Goal: Navigation & Orientation: Find specific page/section

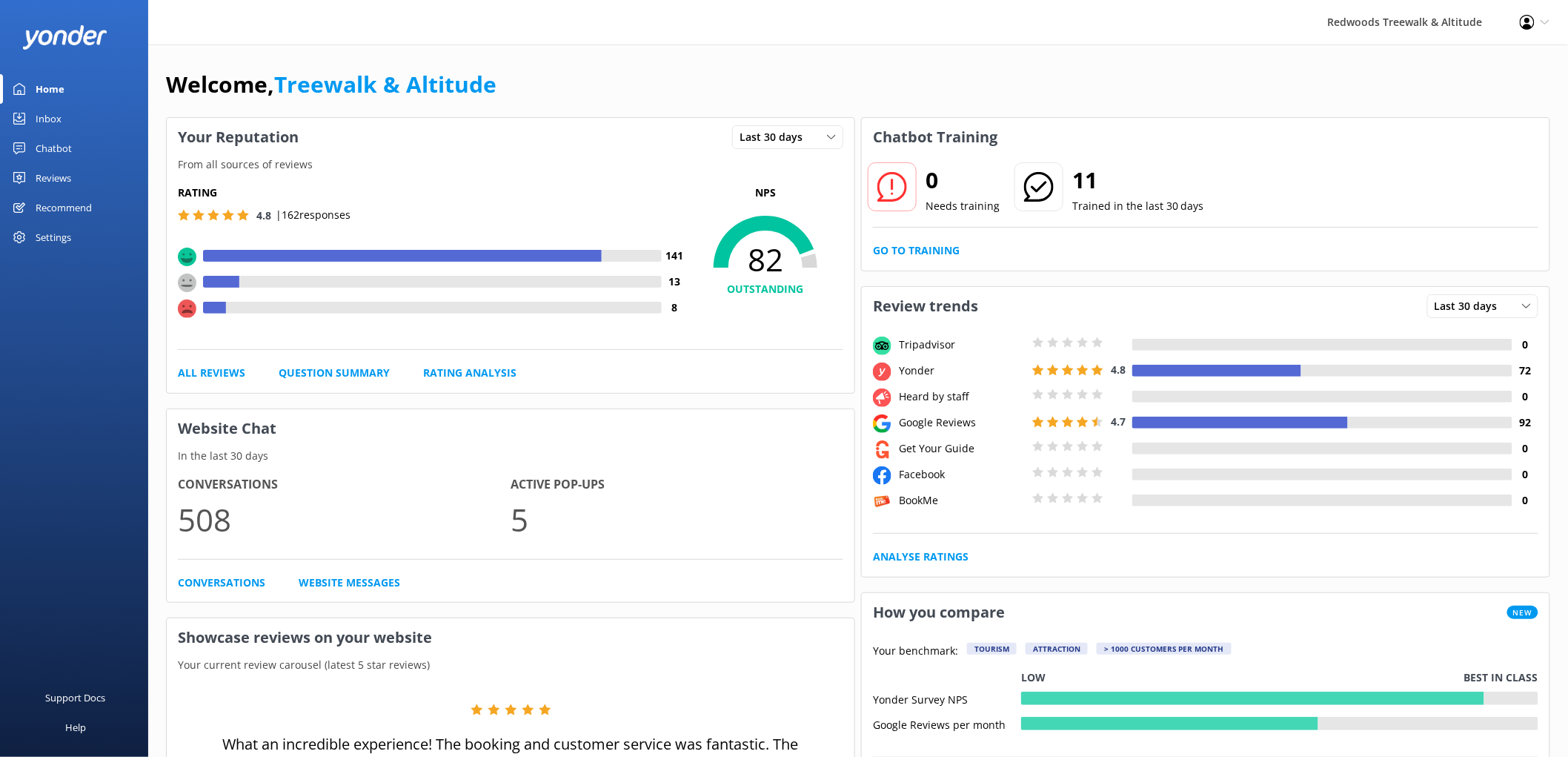
click at [53, 181] on div "Reviews" at bounding box center [53, 177] width 35 height 30
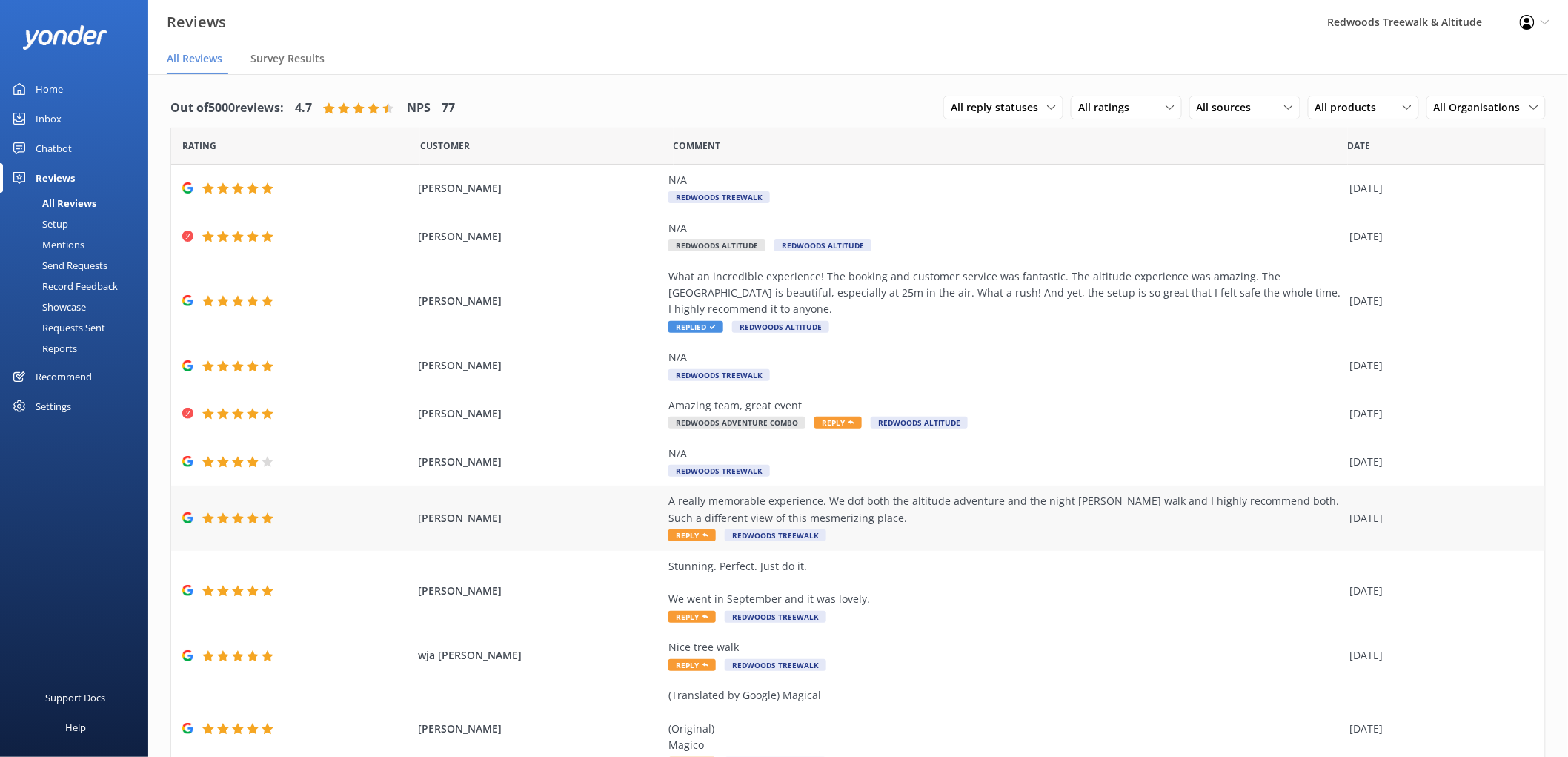
scroll to position [69, 0]
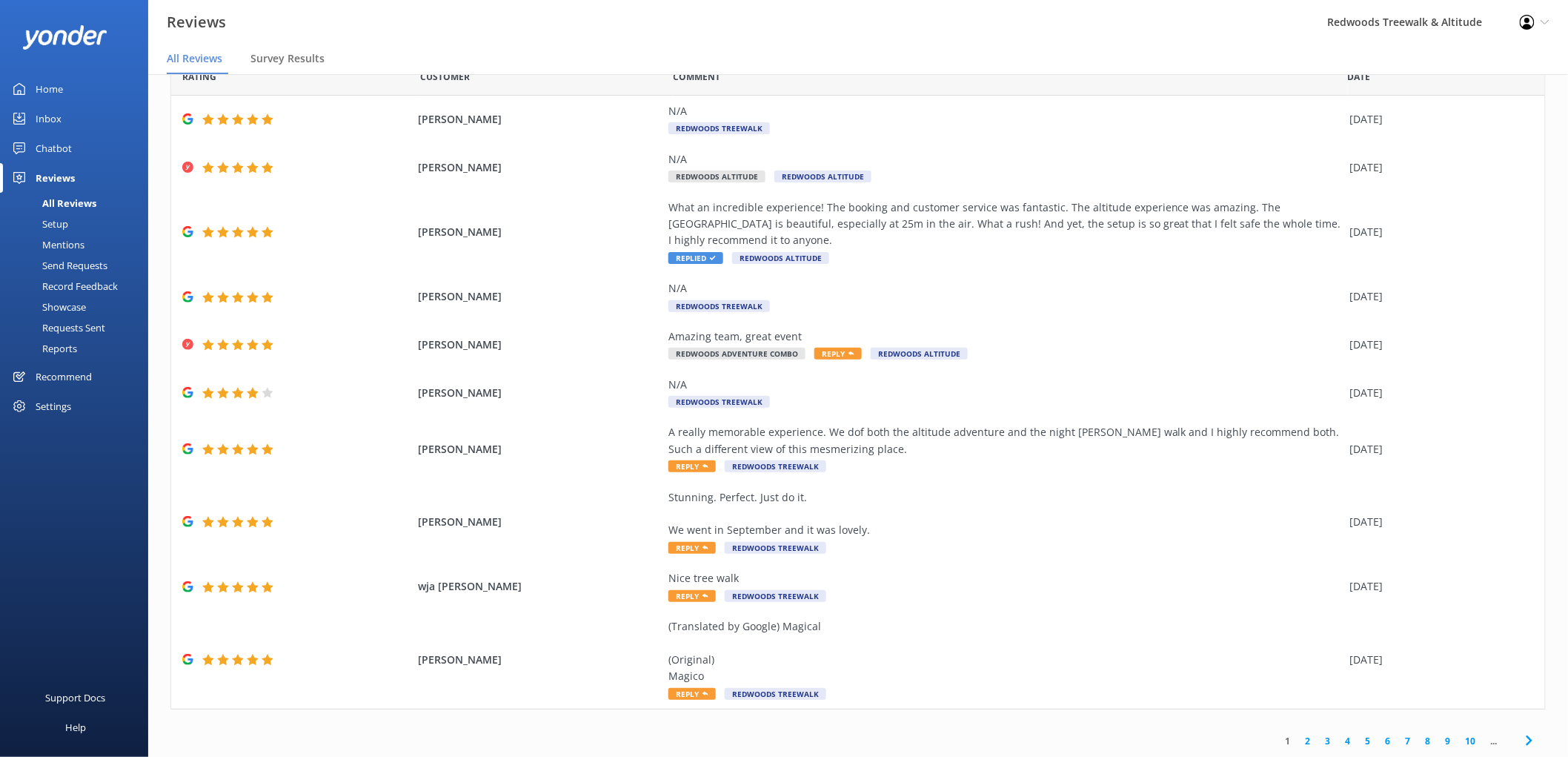
click at [1299, 737] on link "2" at bounding box center [1308, 741] width 20 height 14
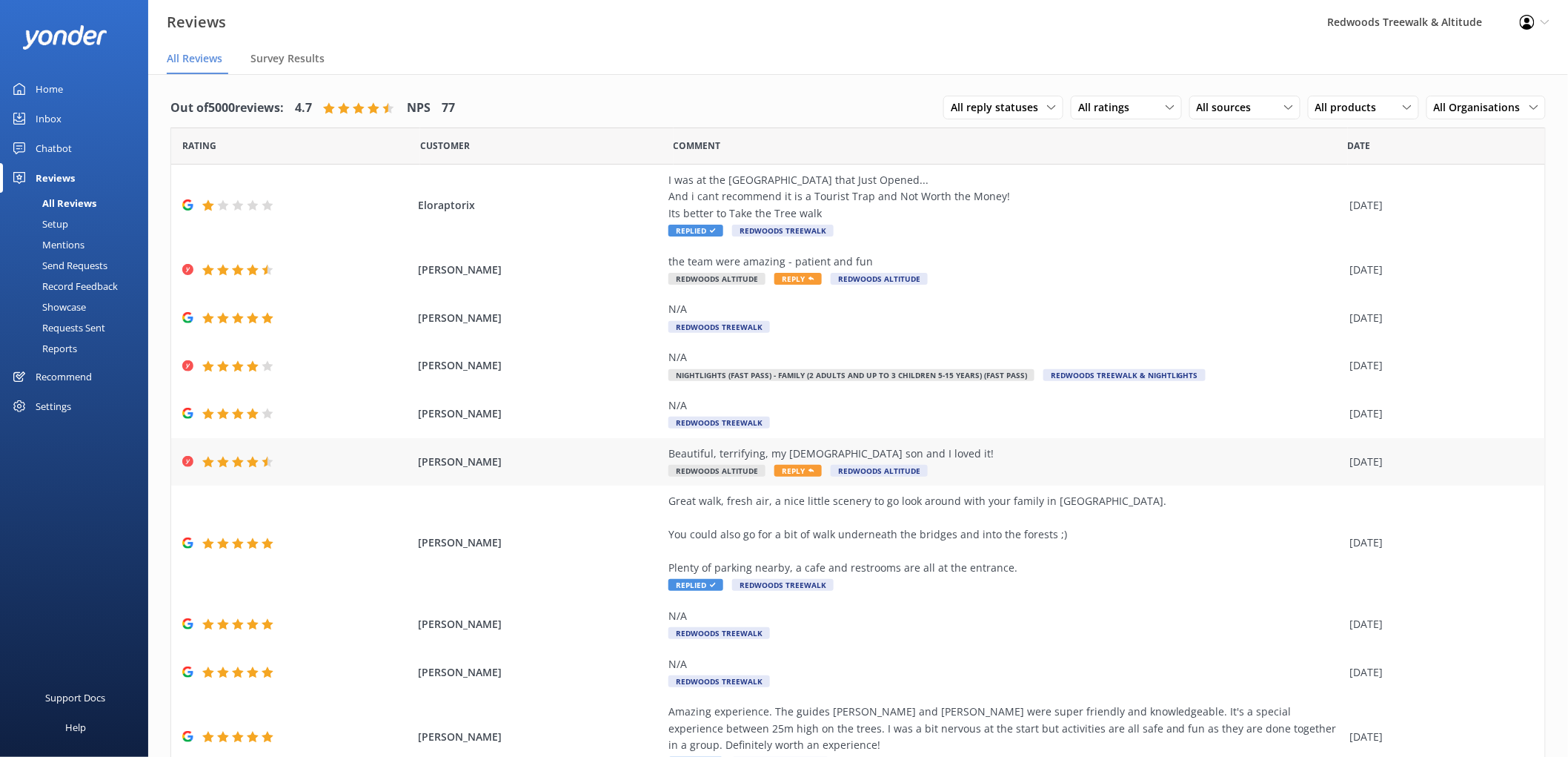
scroll to position [53, 0]
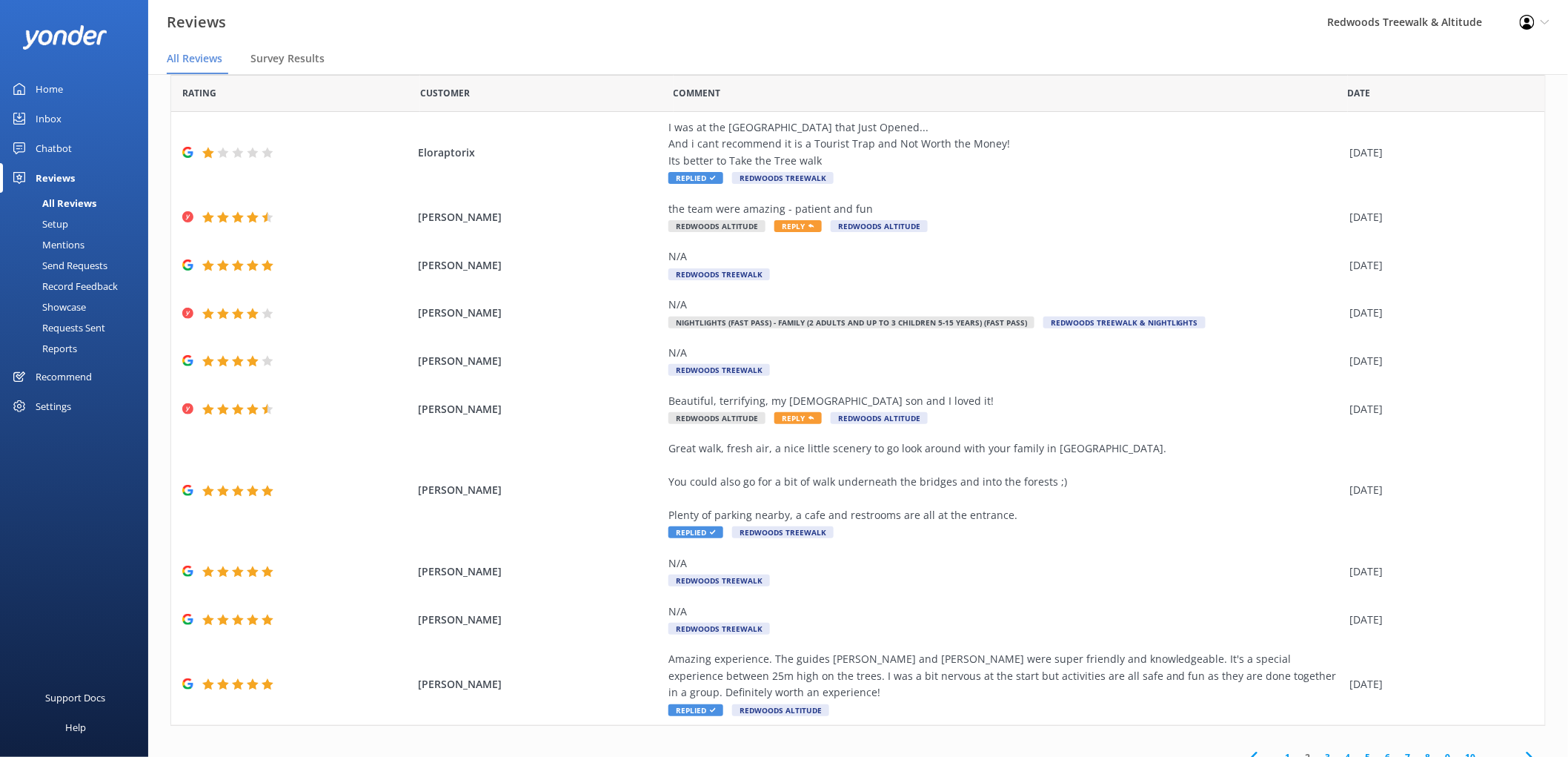
click at [1279, 750] on link "1" at bounding box center [1288, 757] width 20 height 14
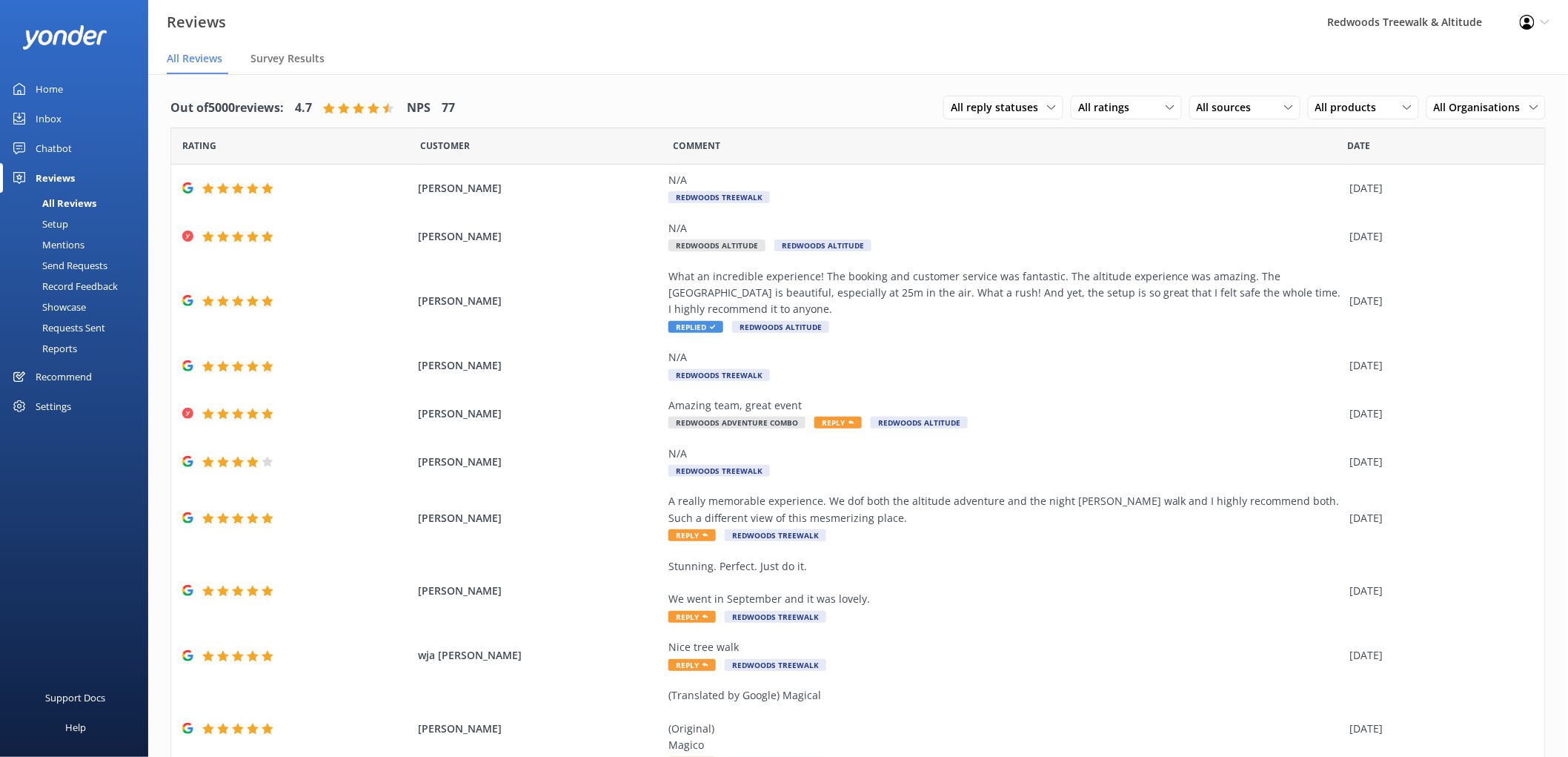
click at [48, 116] on div "Inbox" at bounding box center [48, 118] width 26 height 30
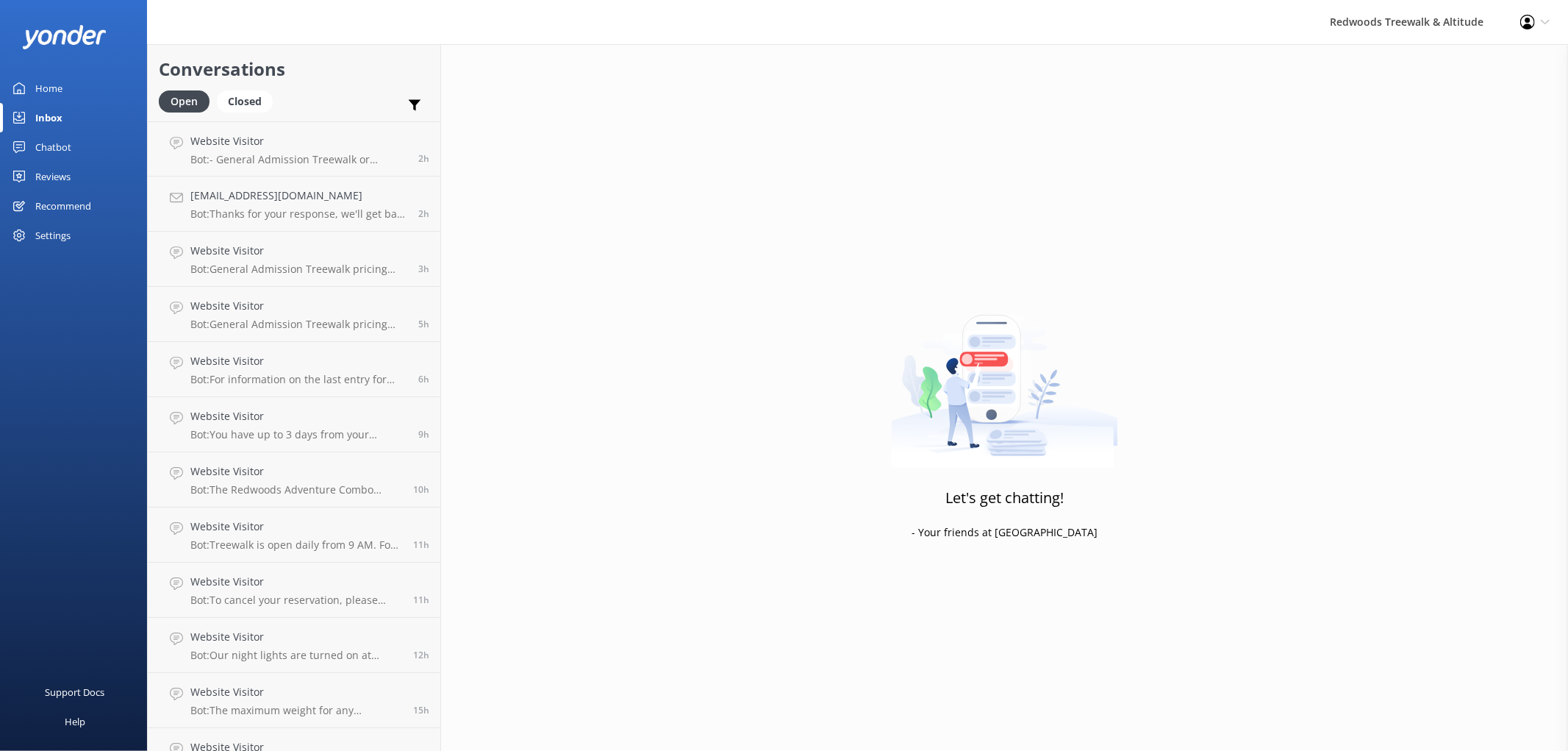
click at [75, 75] on link "Home" at bounding box center [73, 87] width 147 height 29
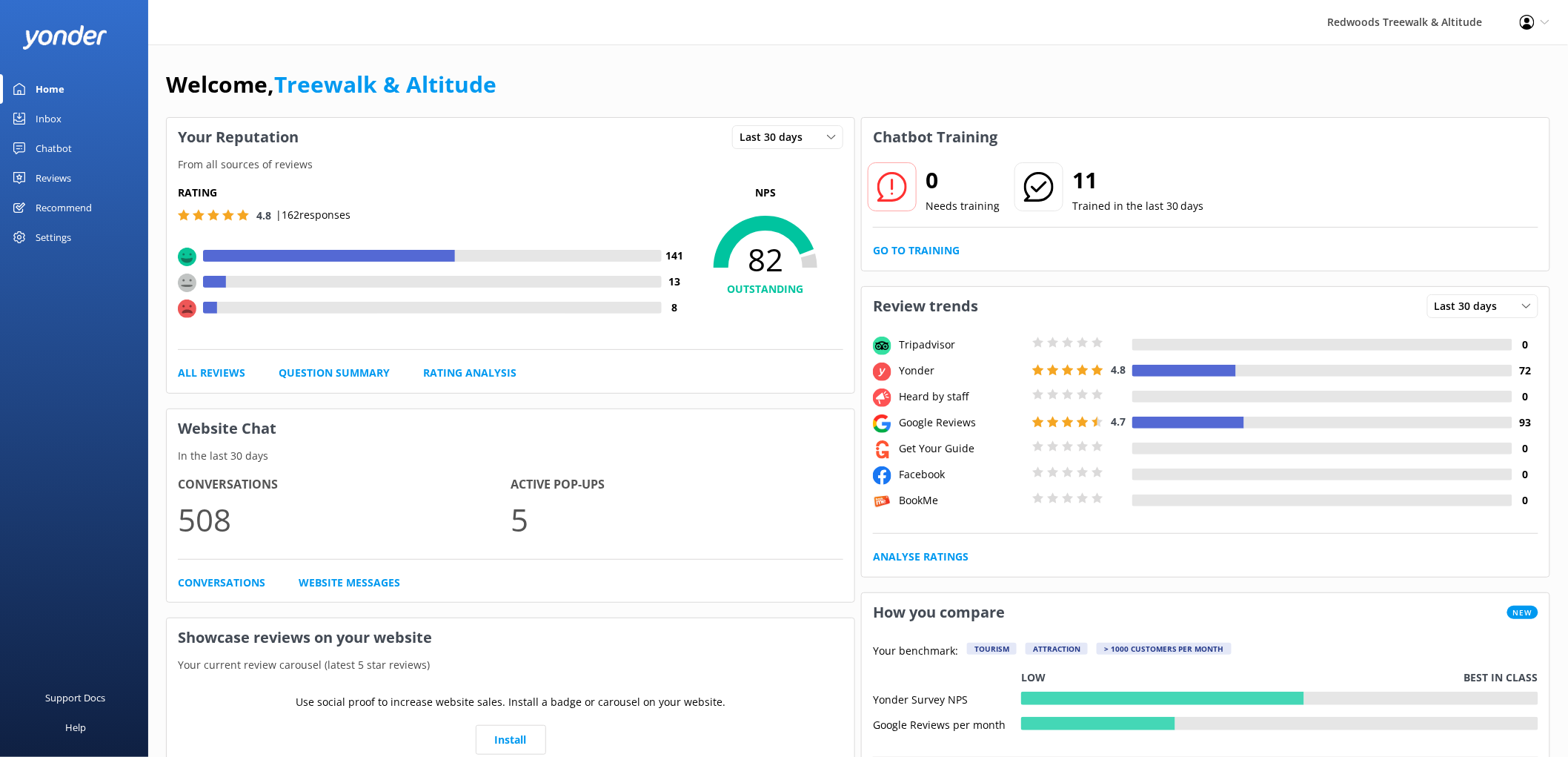
click at [64, 169] on div "Reviews" at bounding box center [53, 177] width 35 height 30
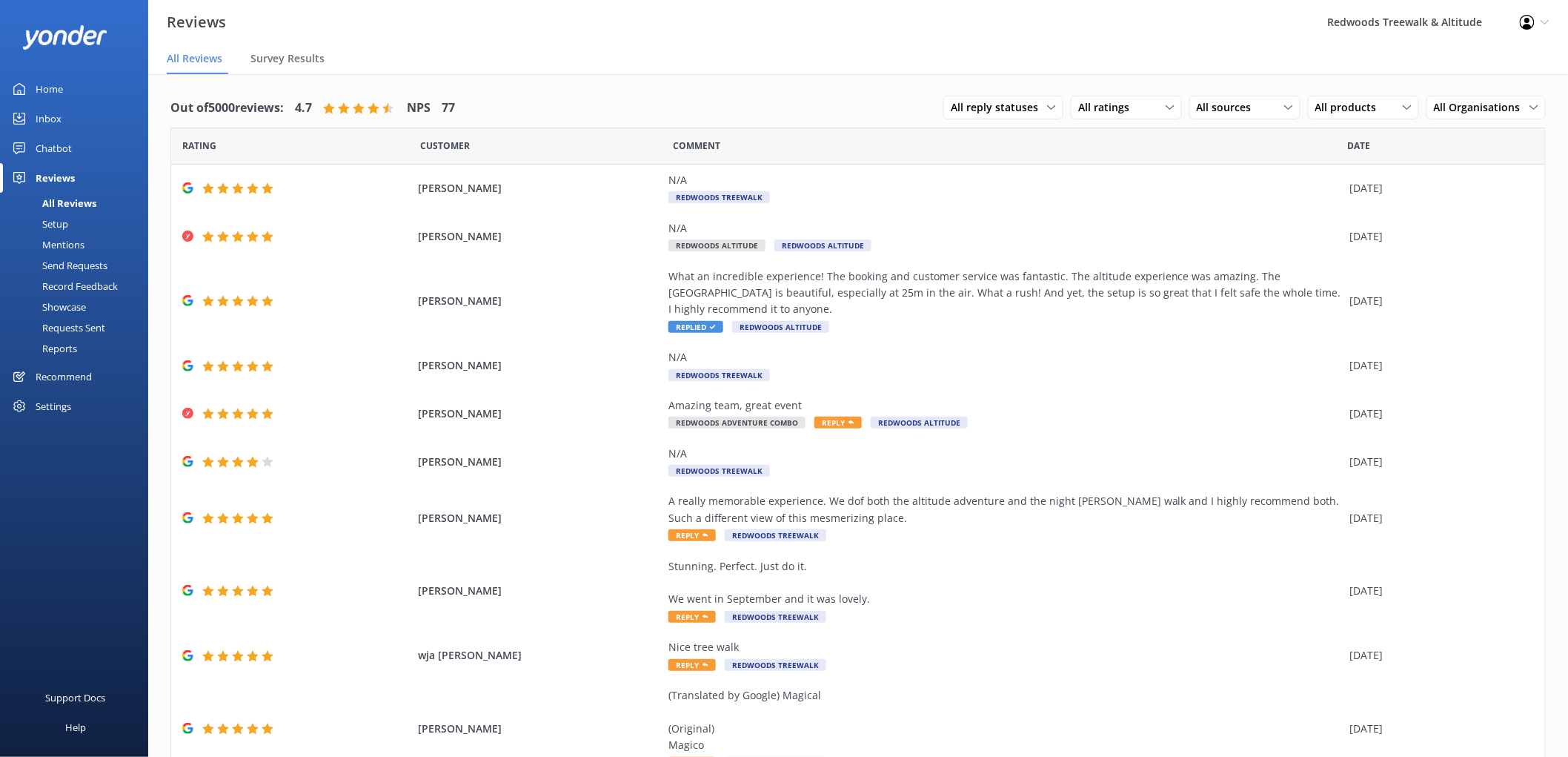
click at [93, 114] on link "Inbox" at bounding box center [74, 118] width 149 height 30
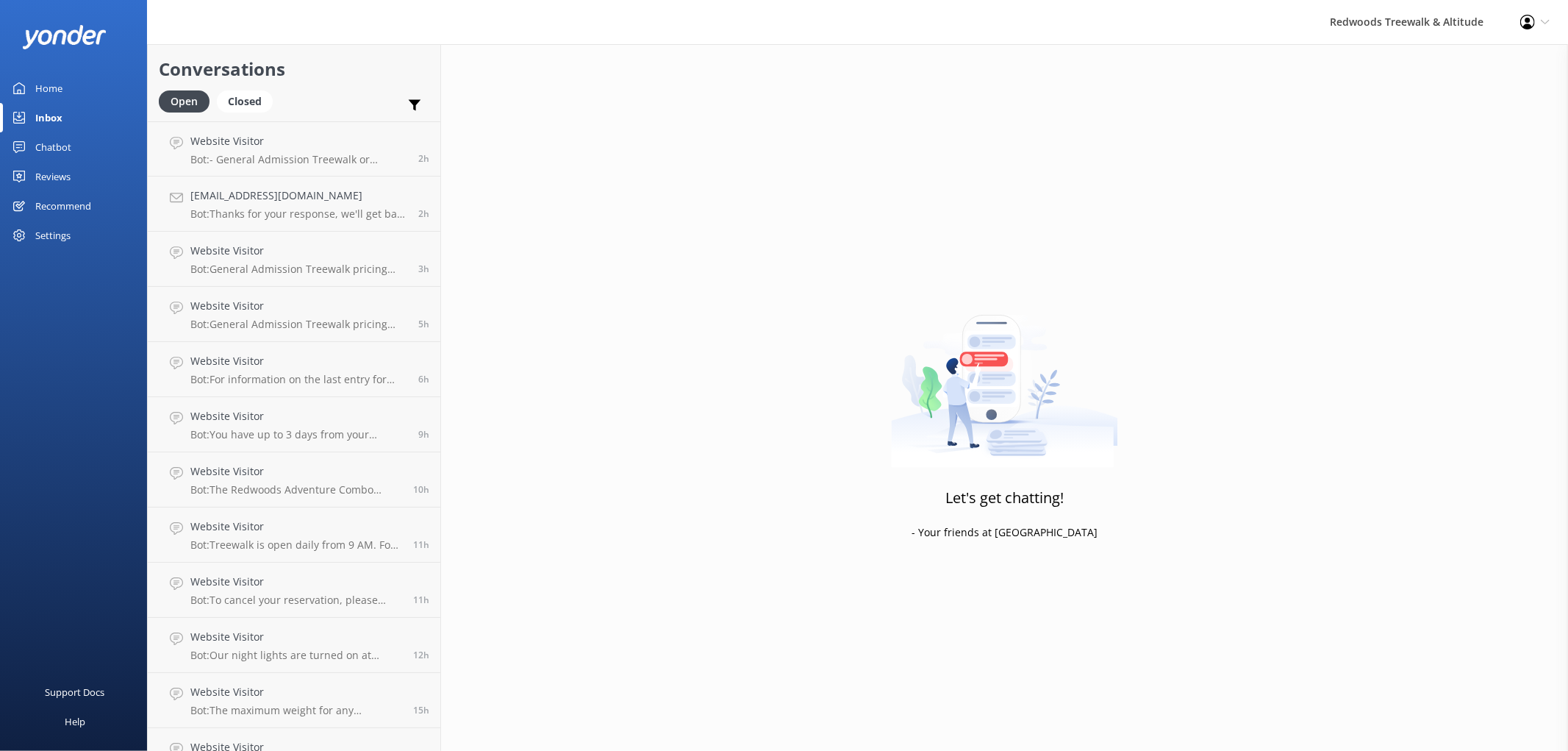
click at [80, 93] on link "Home" at bounding box center [73, 87] width 147 height 29
